Goal: Task Accomplishment & Management: Use online tool/utility

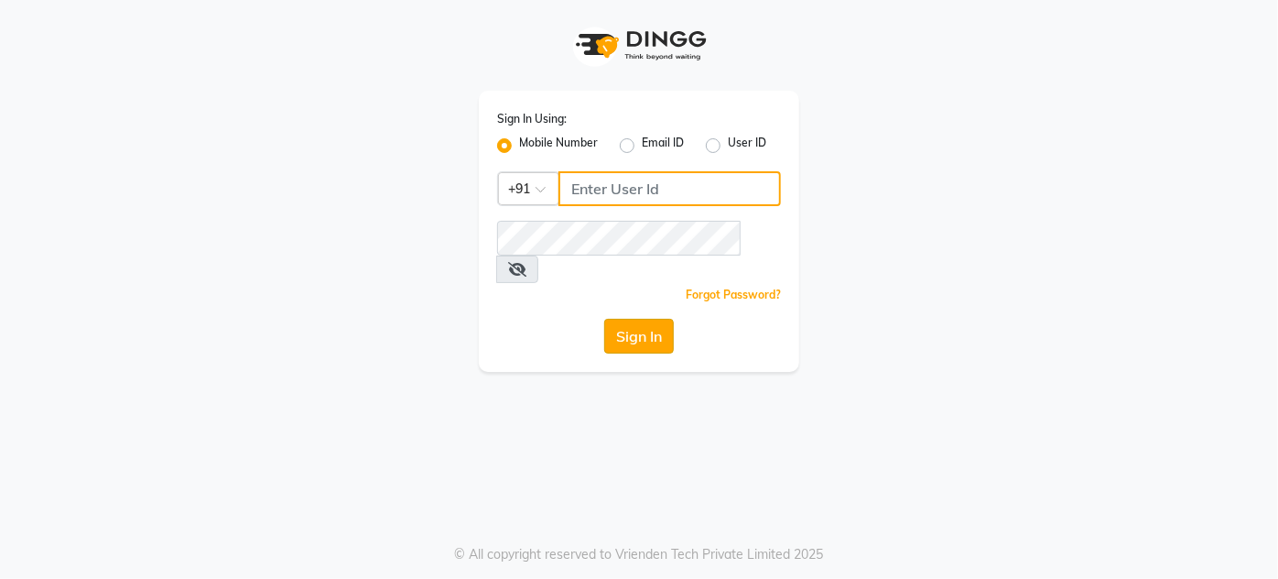
type input "9920665695"
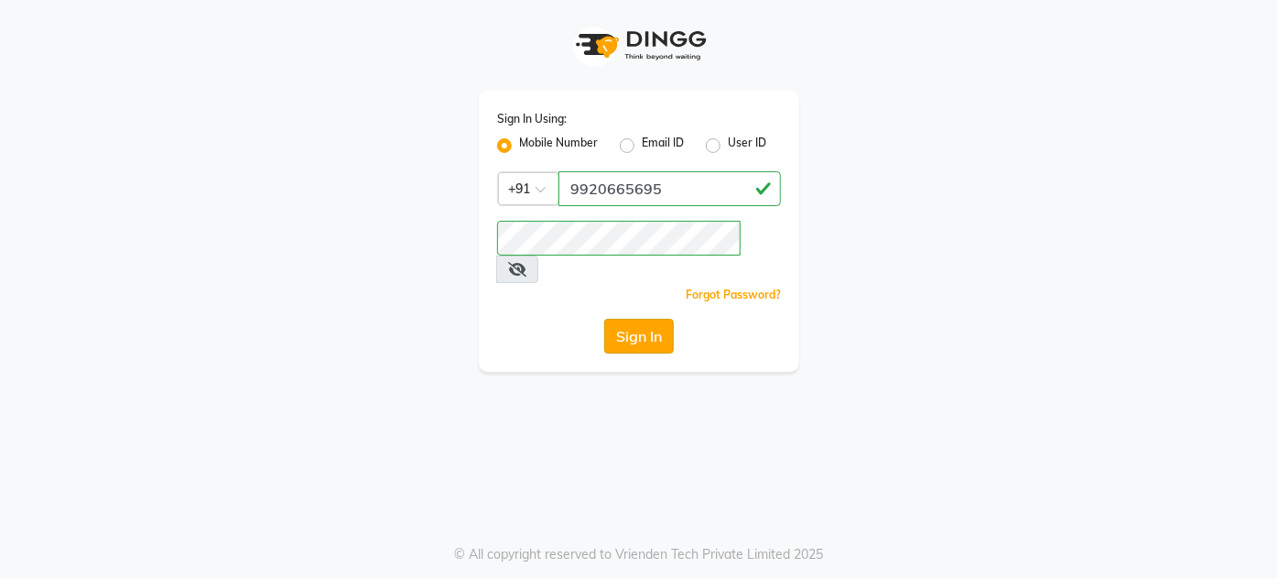
click at [637, 319] on button "Sign In" at bounding box center [639, 336] width 70 height 35
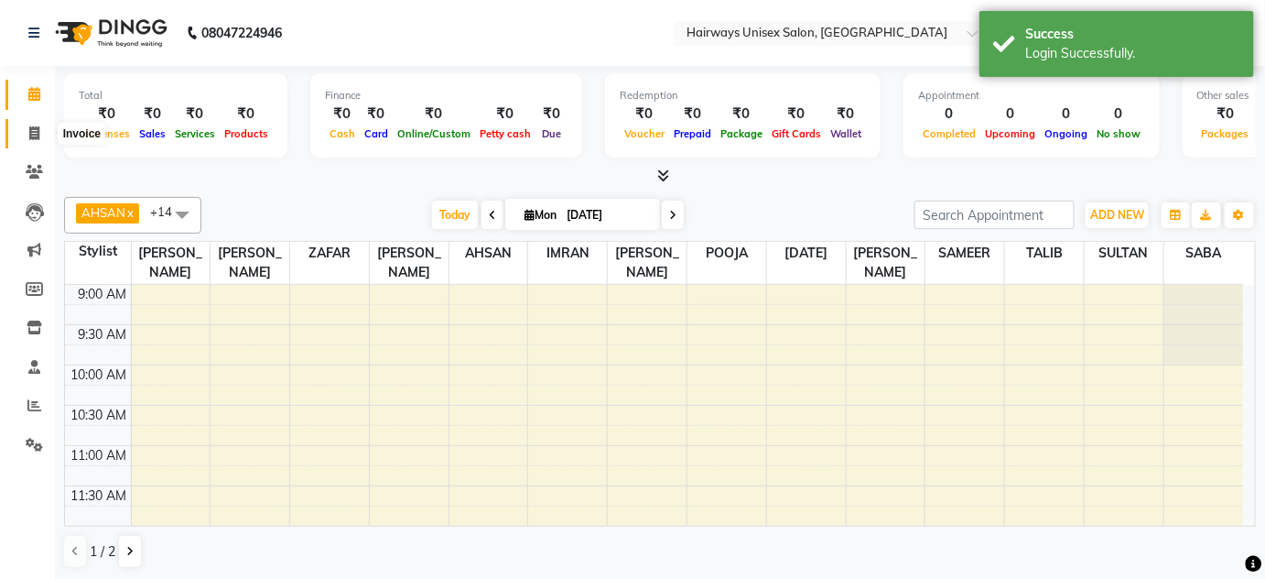
click at [31, 134] on icon at bounding box center [34, 133] width 10 height 14
select select "8320"
select select "service"
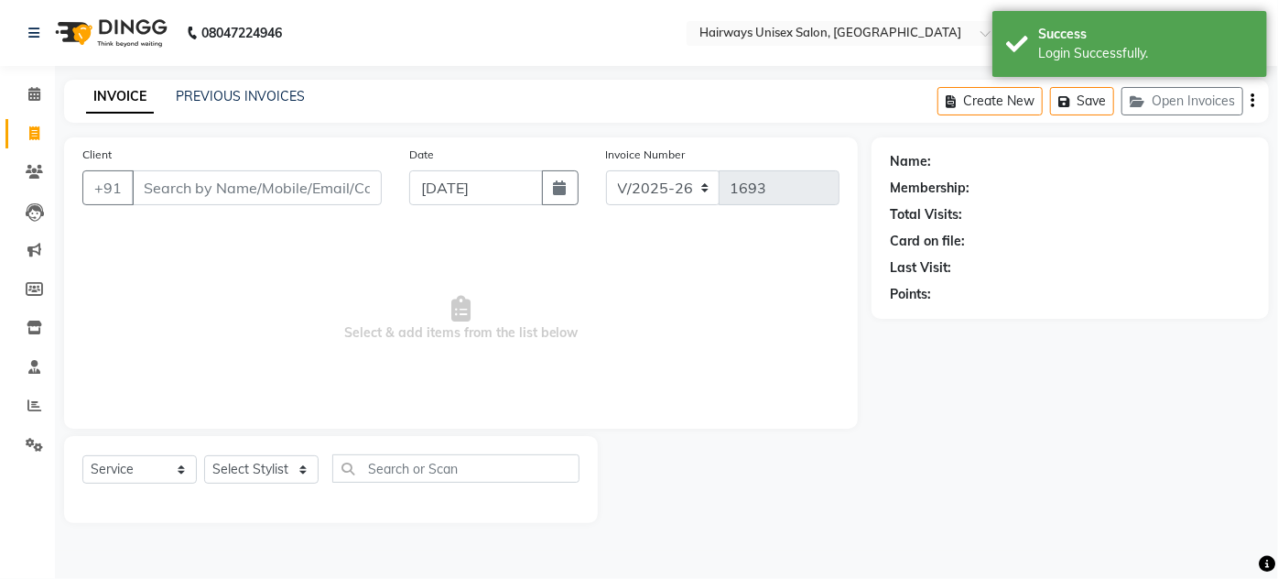
click at [277, 193] on input "Client" at bounding box center [257, 187] width 250 height 35
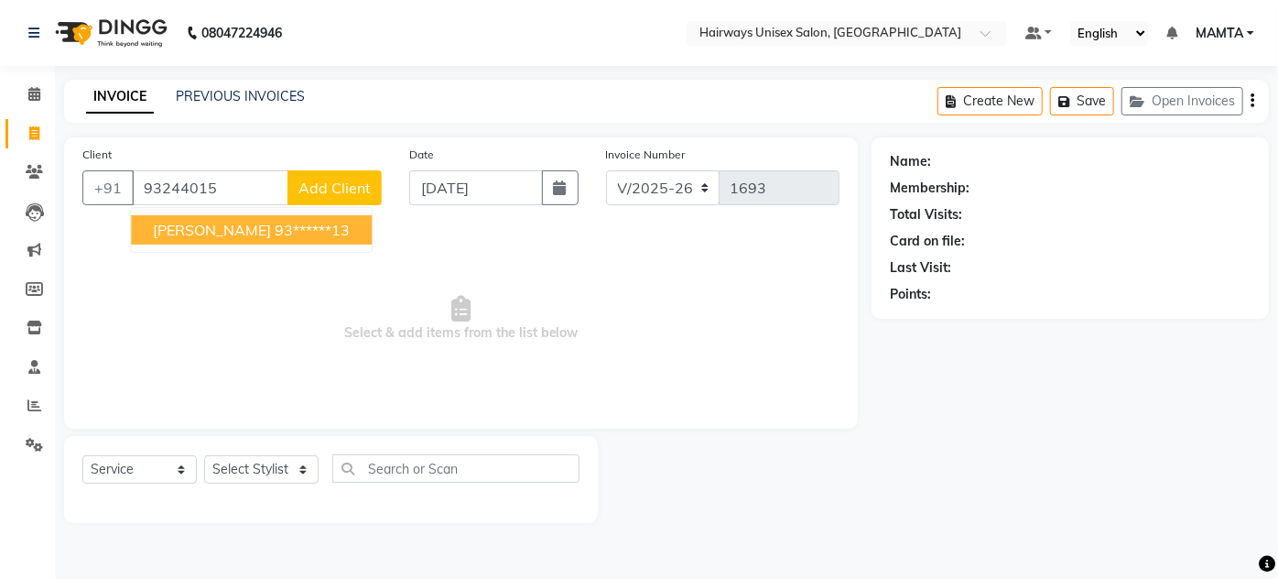
click at [204, 233] on span "[PERSON_NAME]" at bounding box center [212, 230] width 118 height 18
type input "93******13"
select select "1: Object"
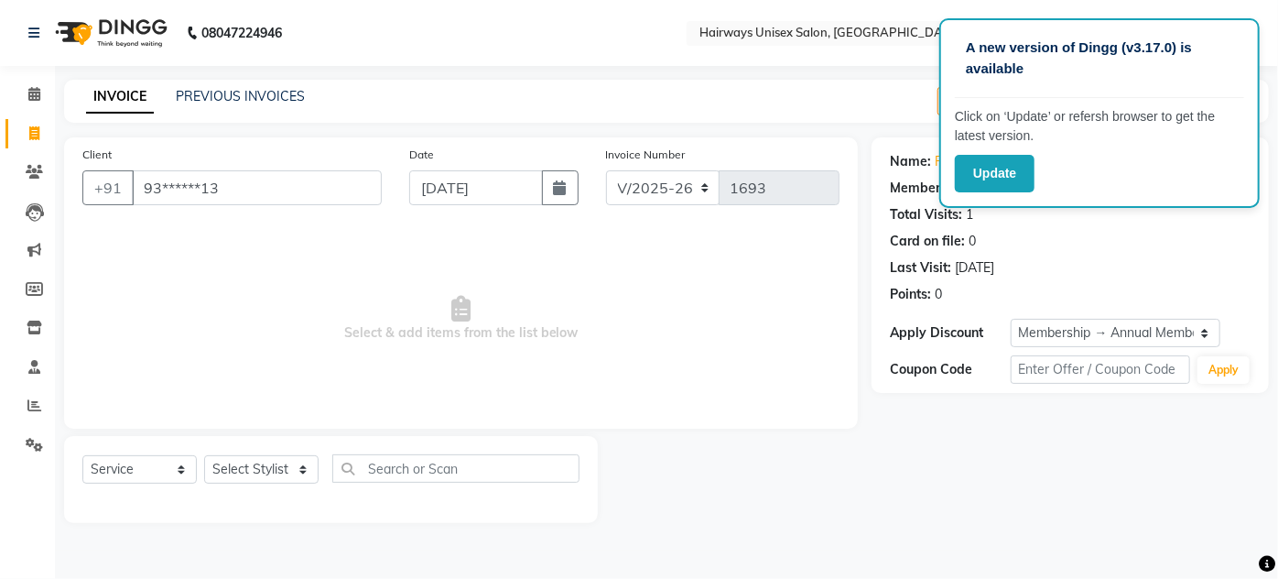
click at [738, 266] on span "Select & add items from the list below" at bounding box center [460, 318] width 757 height 183
click at [994, 170] on button "Update" at bounding box center [995, 174] width 80 height 38
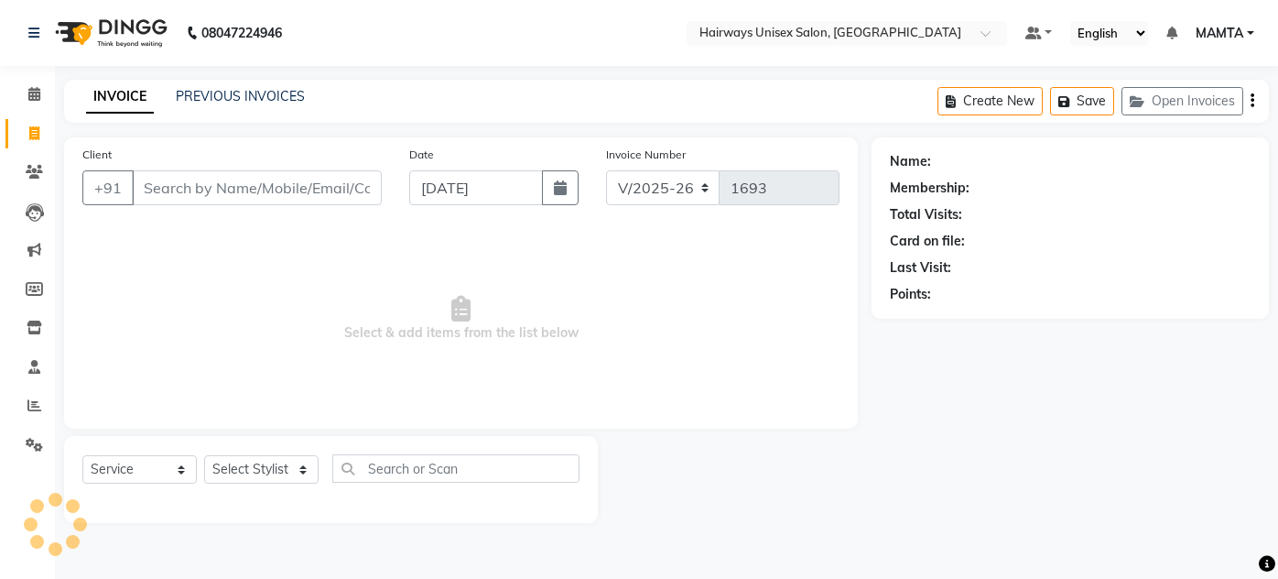
select select "8320"
select select "service"
click at [276, 190] on input "Client" at bounding box center [257, 187] width 250 height 35
click at [38, 128] on icon at bounding box center [34, 133] width 10 height 14
select select "8320"
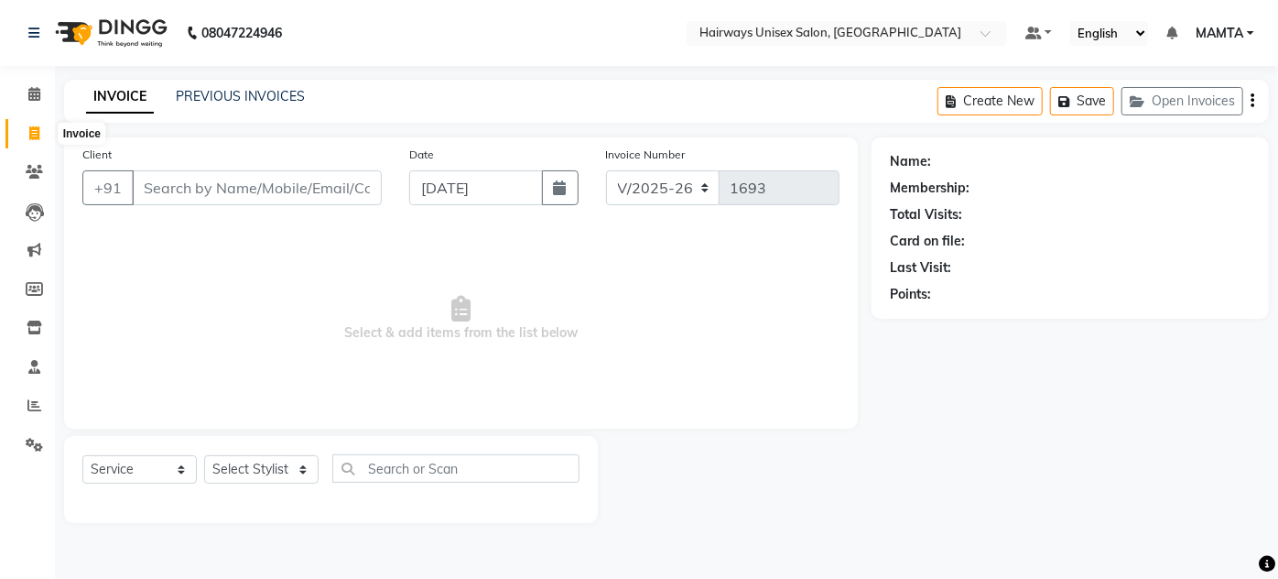
select select "service"
click at [233, 196] on input "Client" at bounding box center [257, 187] width 250 height 35
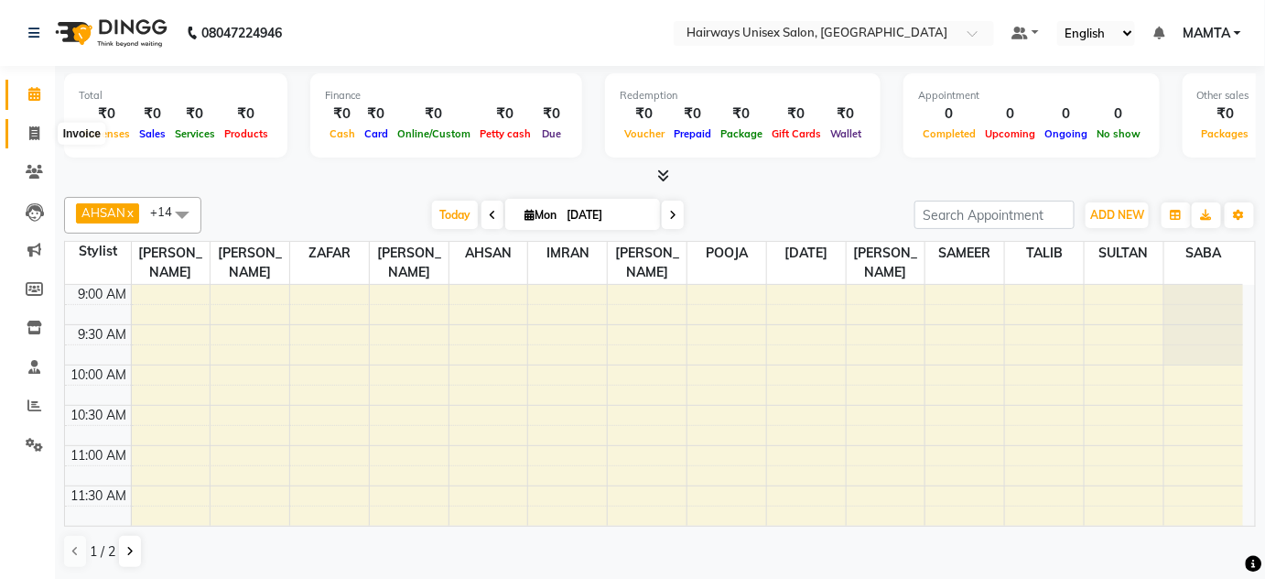
click at [29, 128] on icon at bounding box center [34, 133] width 10 height 14
select select "8320"
select select "service"
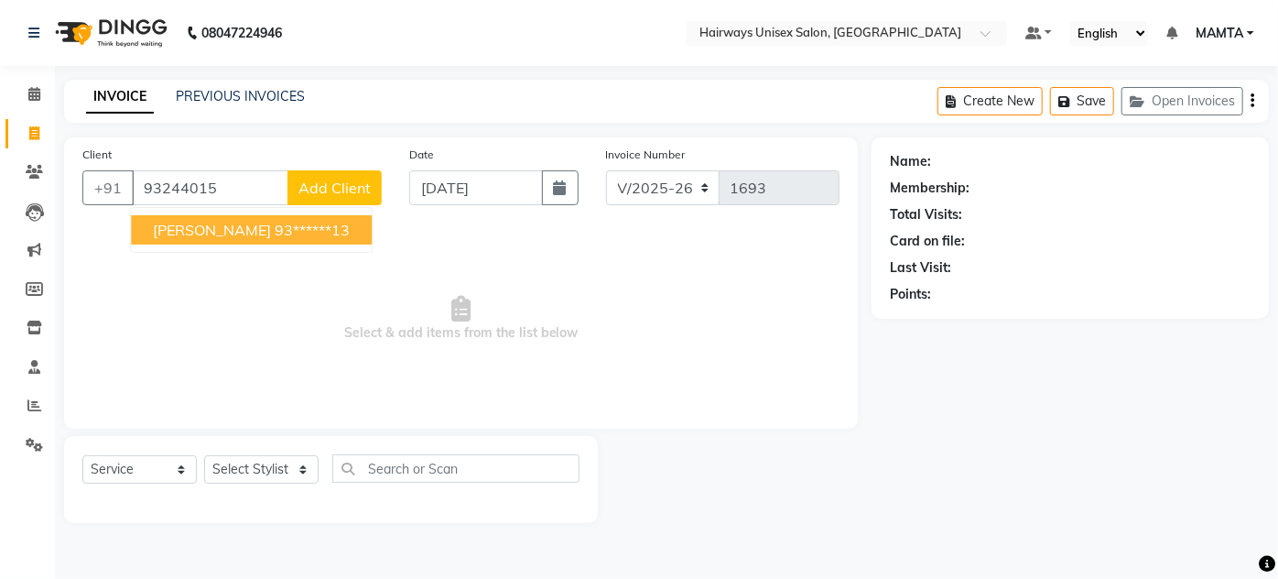
click at [205, 232] on span "[PERSON_NAME]" at bounding box center [212, 230] width 118 height 18
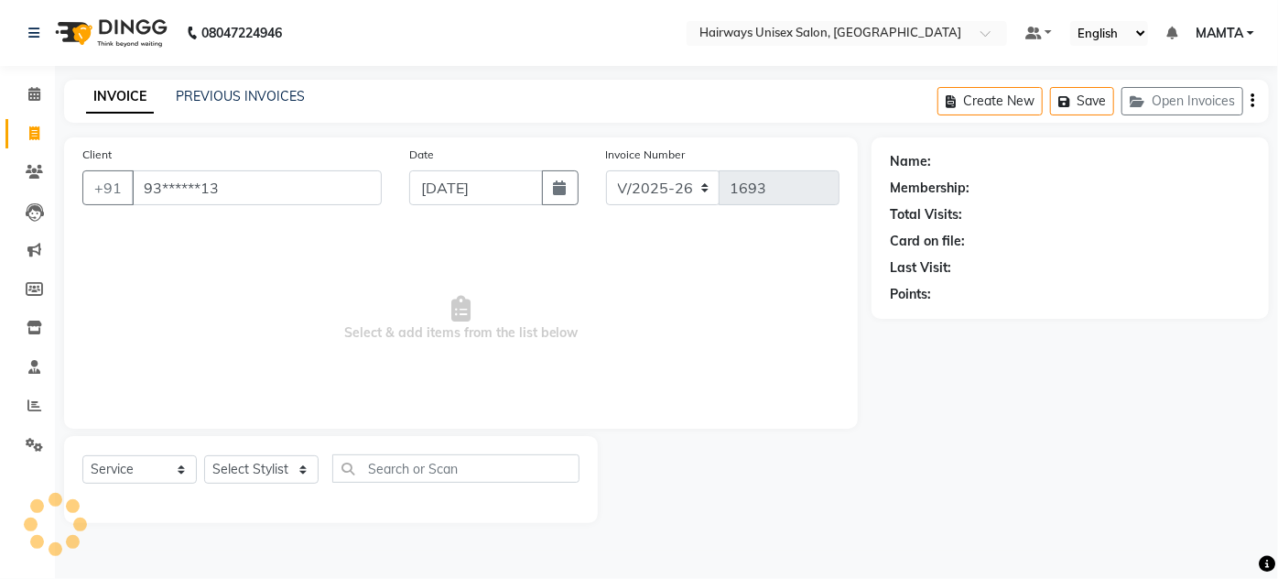
type input "93******13"
select select "1: Object"
